Goal: Task Accomplishment & Management: Complete application form

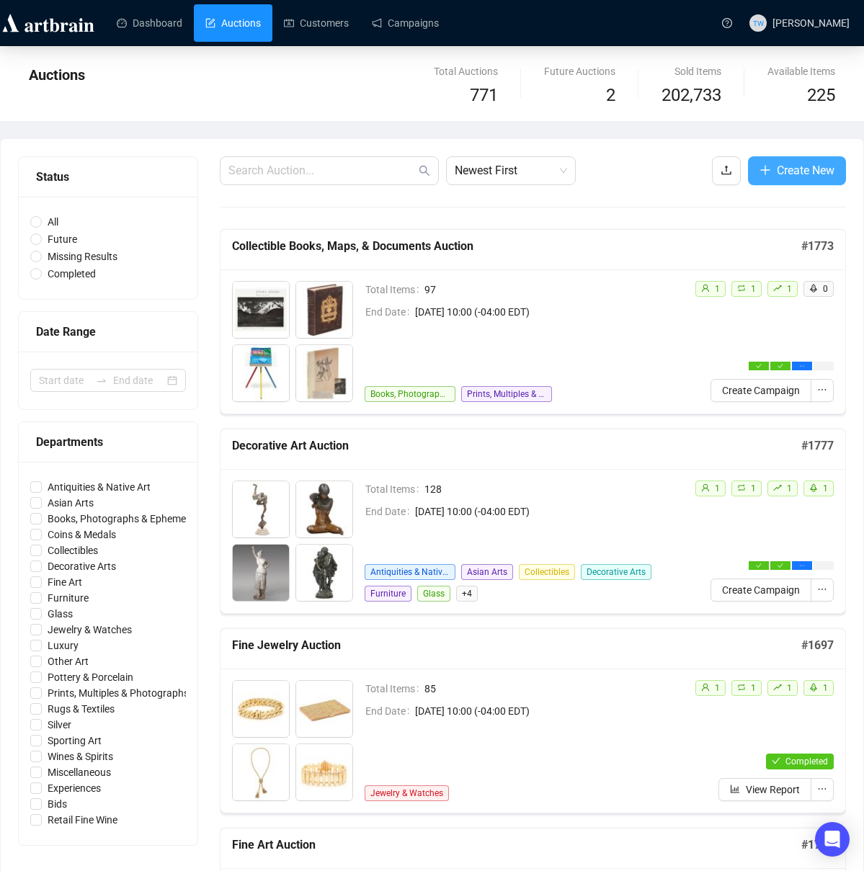
click at [783, 175] on span "Create New" at bounding box center [806, 170] width 58 height 18
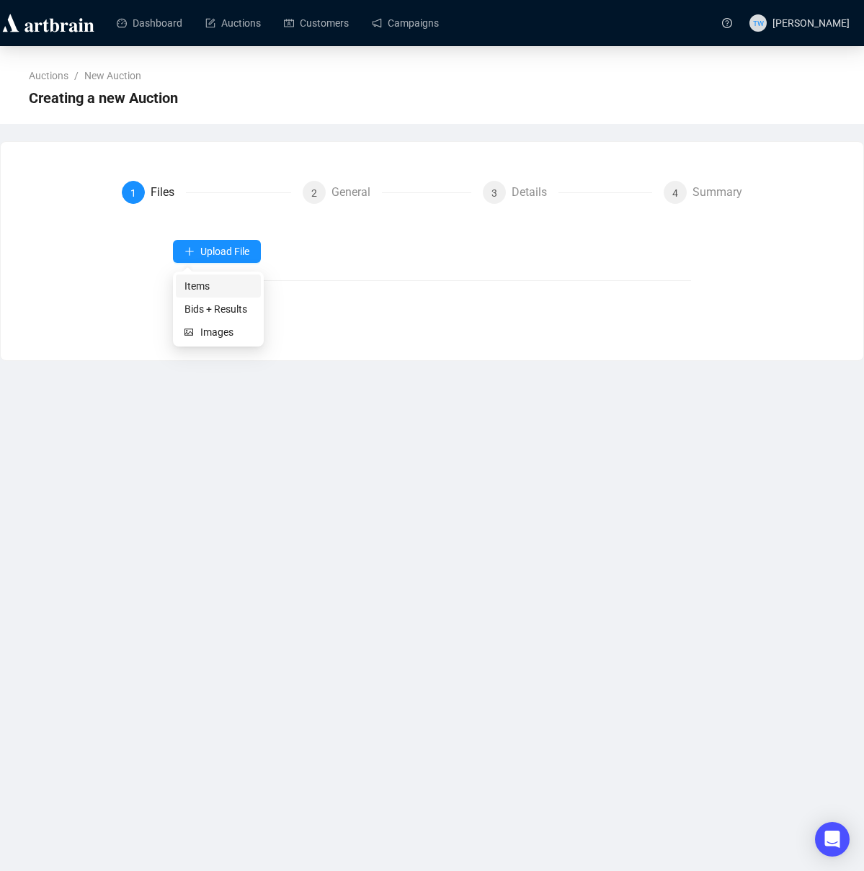
click at [199, 288] on span "Items" at bounding box center [218, 286] width 68 height 16
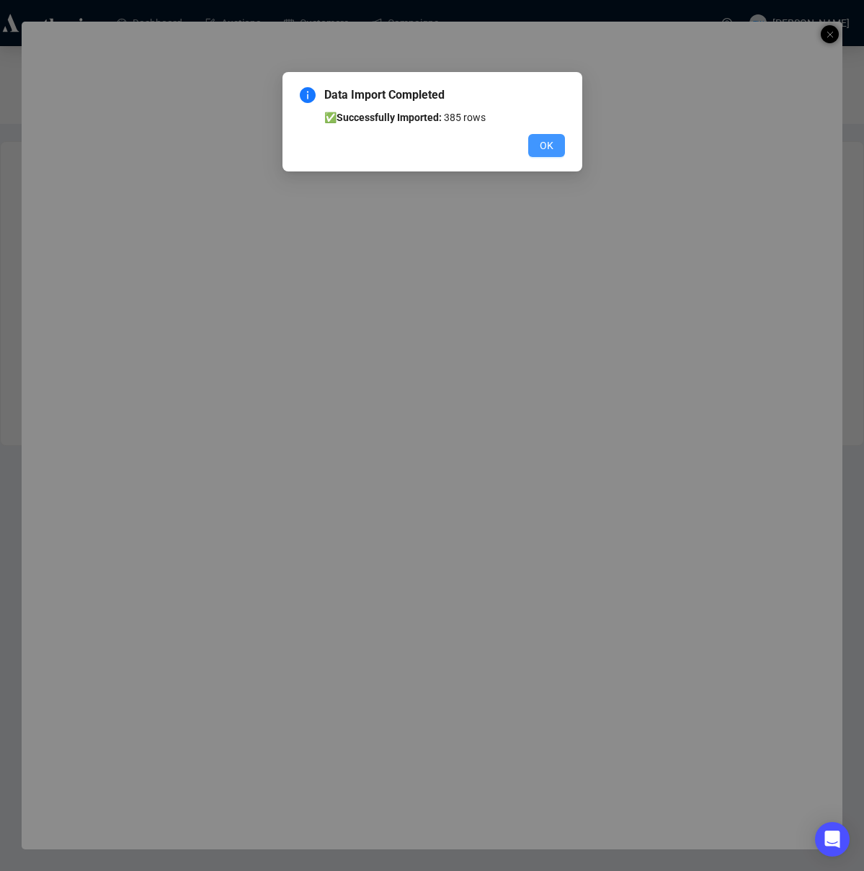
click at [550, 142] on span "OK" at bounding box center [547, 146] width 14 height 16
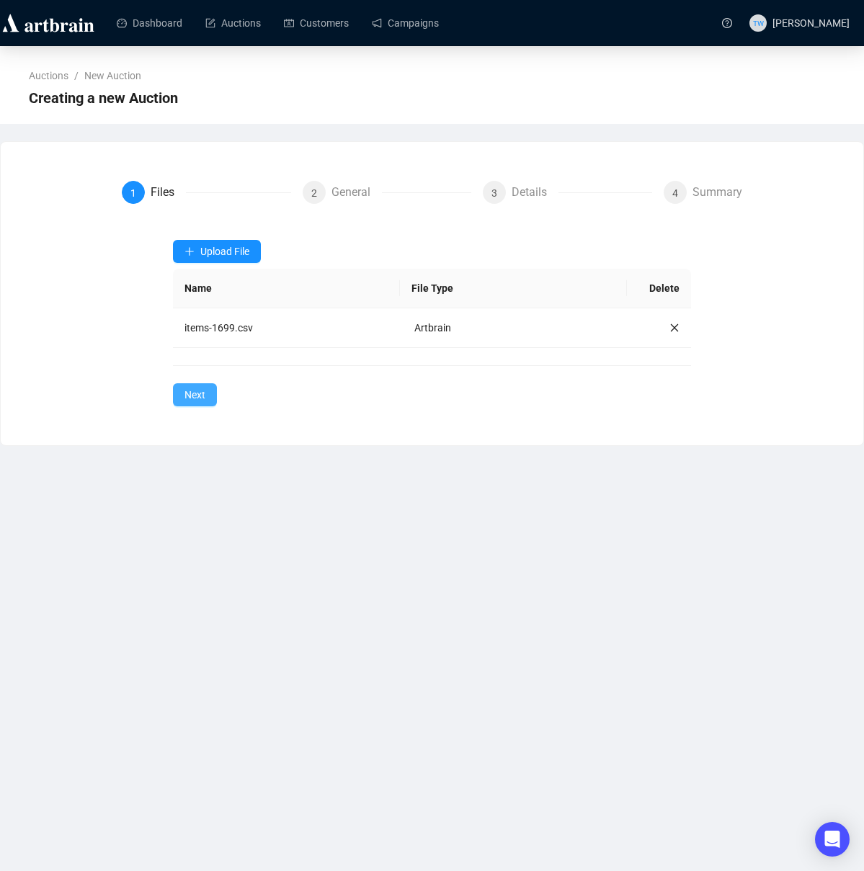
click at [205, 395] on span "Next" at bounding box center [194, 395] width 21 height 16
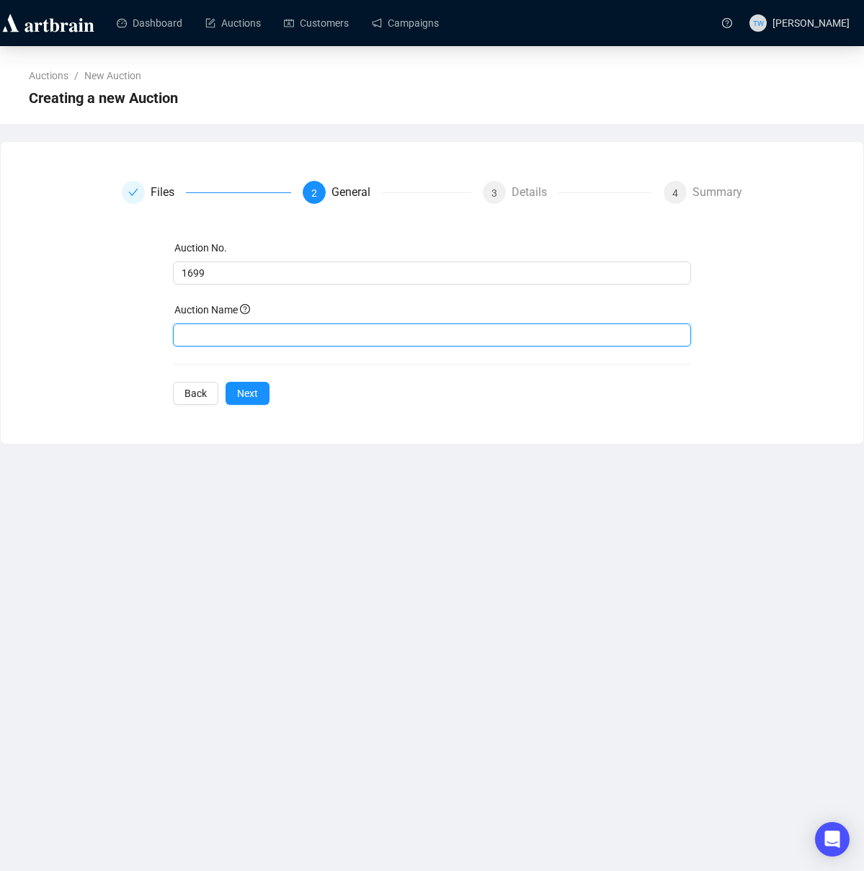
click at [414, 337] on input "text" at bounding box center [431, 335] width 517 height 23
paste input "Estate Jewelry & Luxury Accessories Auction"
type input "Estate Jewelry & Luxury Accessories Auction"
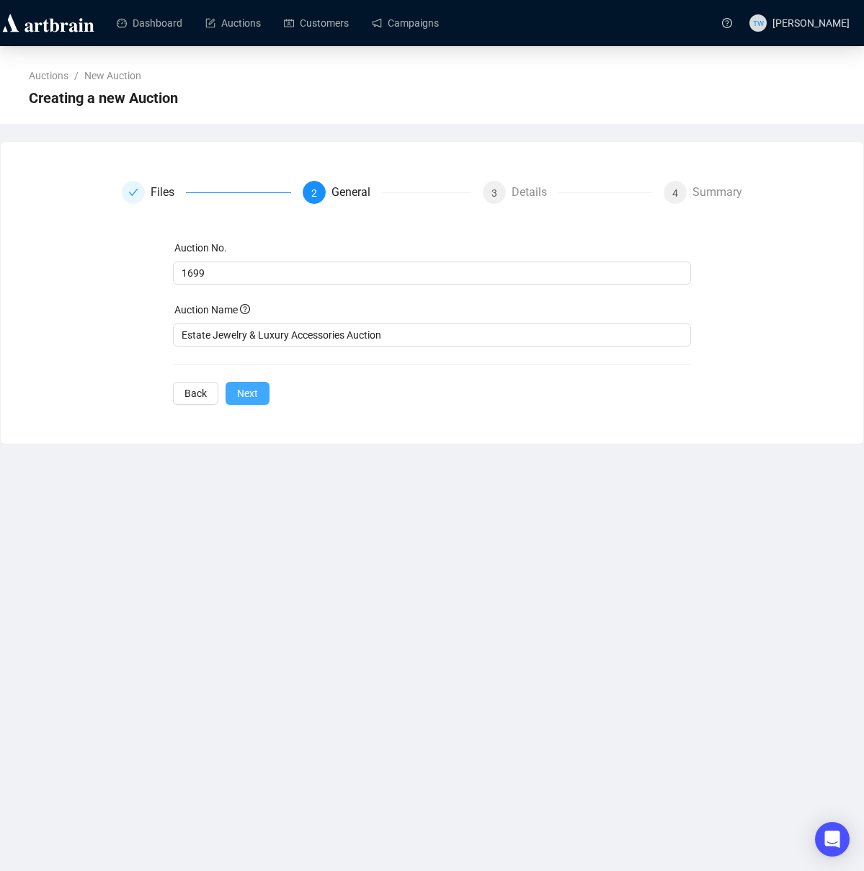
click at [246, 391] on span "Next" at bounding box center [247, 394] width 21 height 16
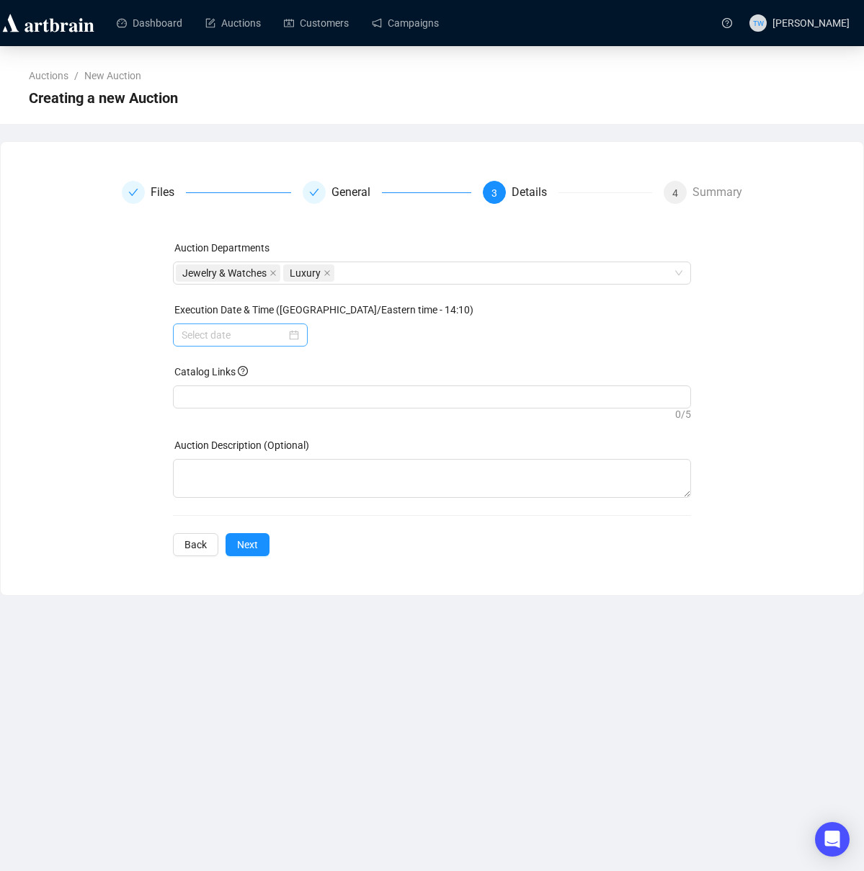
click at [298, 335] on div at bounding box center [240, 335] width 135 height 23
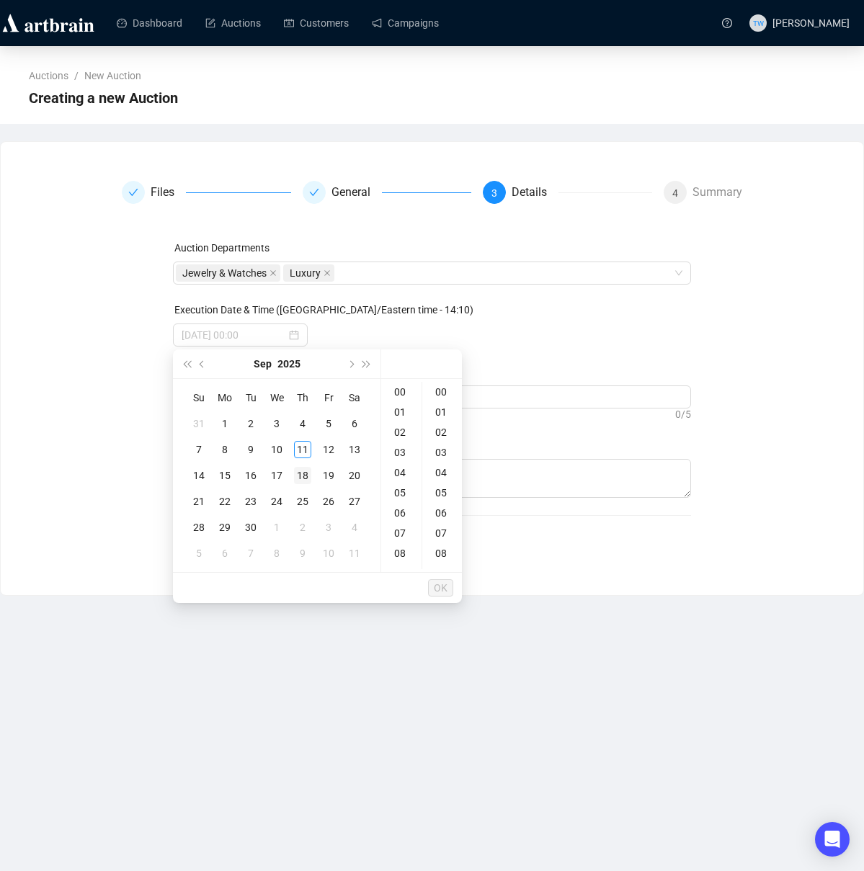
click at [301, 474] on div "18" at bounding box center [302, 475] width 17 height 17
click at [399, 546] on div "10" at bounding box center [401, 543] width 35 height 20
type input "[DATE] 10:00"
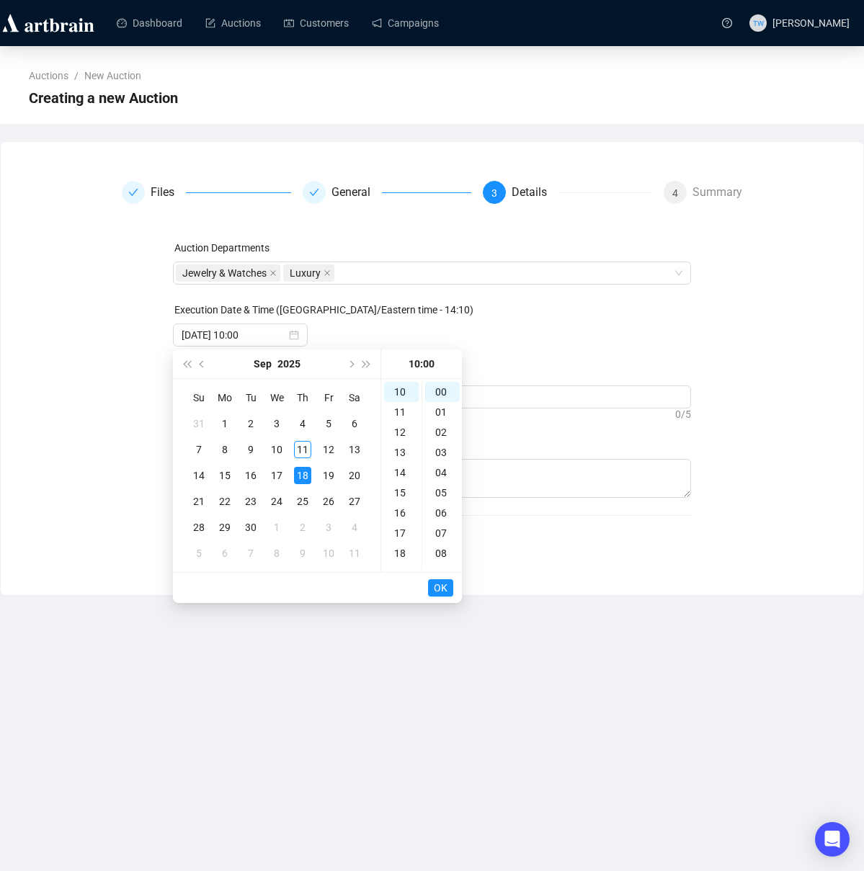
click at [435, 586] on span "OK" at bounding box center [441, 587] width 14 height 27
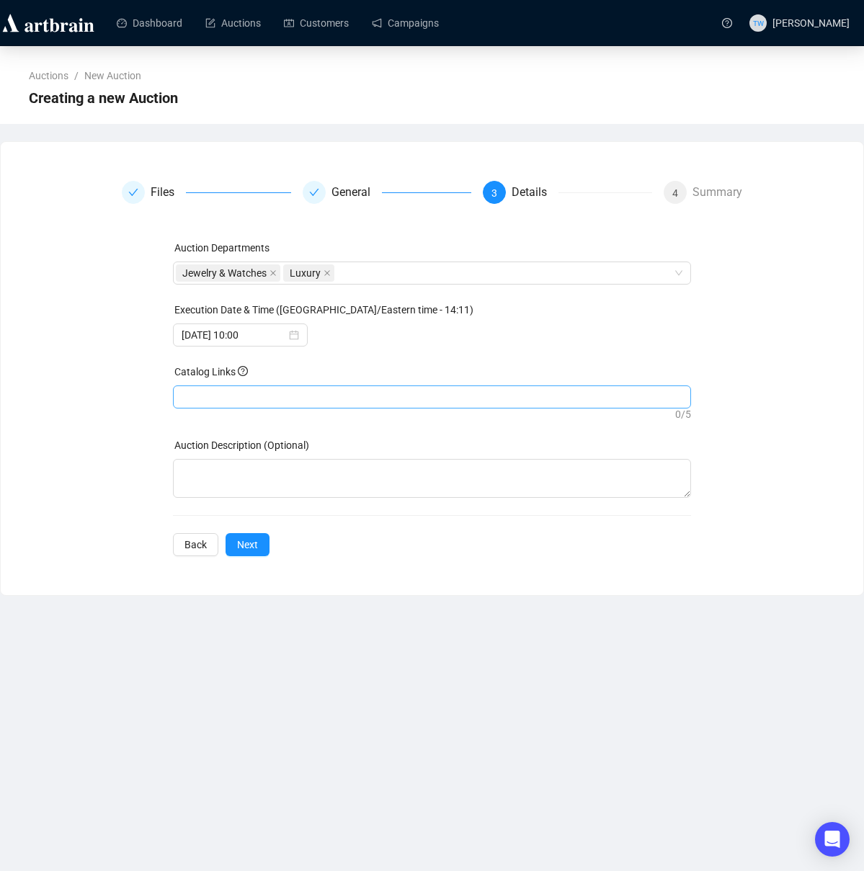
click at [249, 391] on div at bounding box center [432, 397] width 512 height 20
paste input "[URL][DOMAIN_NAME]"
type input "[URL][DOMAIN_NAME]"
click at [242, 540] on span "Next" at bounding box center [247, 545] width 21 height 16
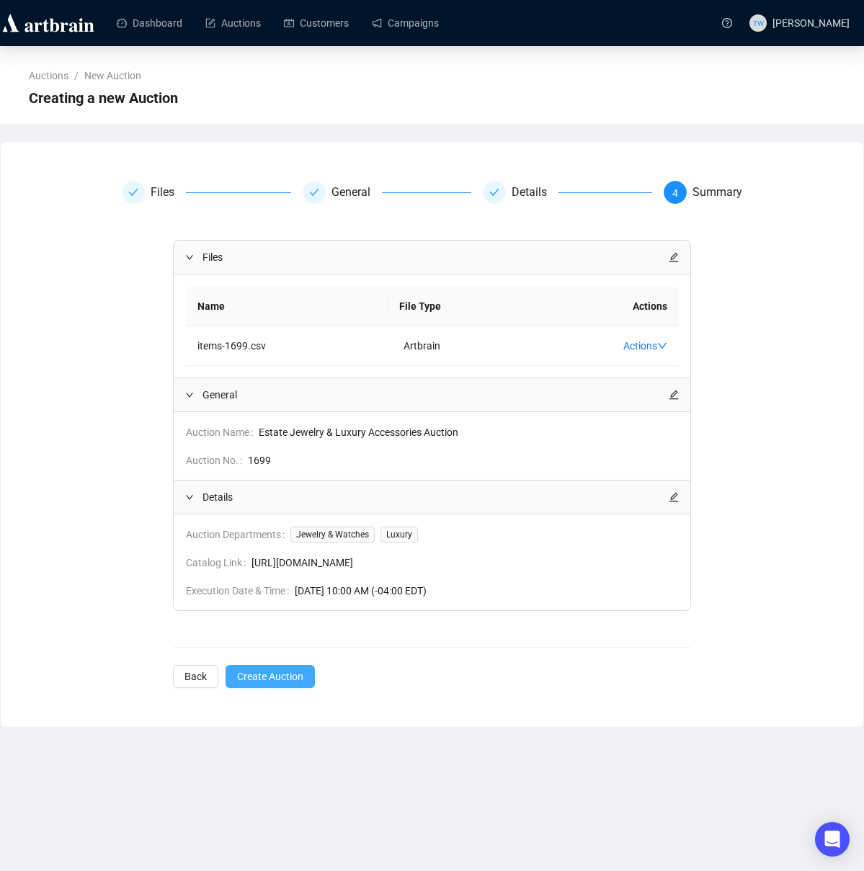
click at [272, 681] on span "Create Auction" at bounding box center [270, 677] width 66 height 16
